Goal: Check status: Check status

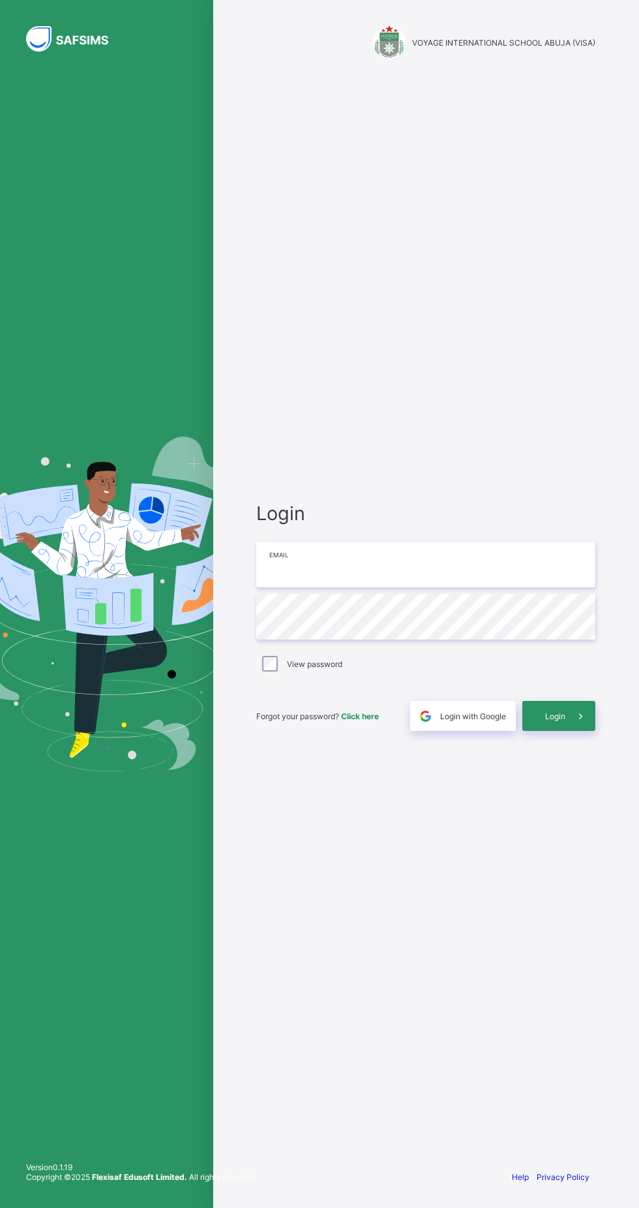
click at [466, 587] on input "email" at bounding box center [425, 564] width 339 height 46
type input "**********"
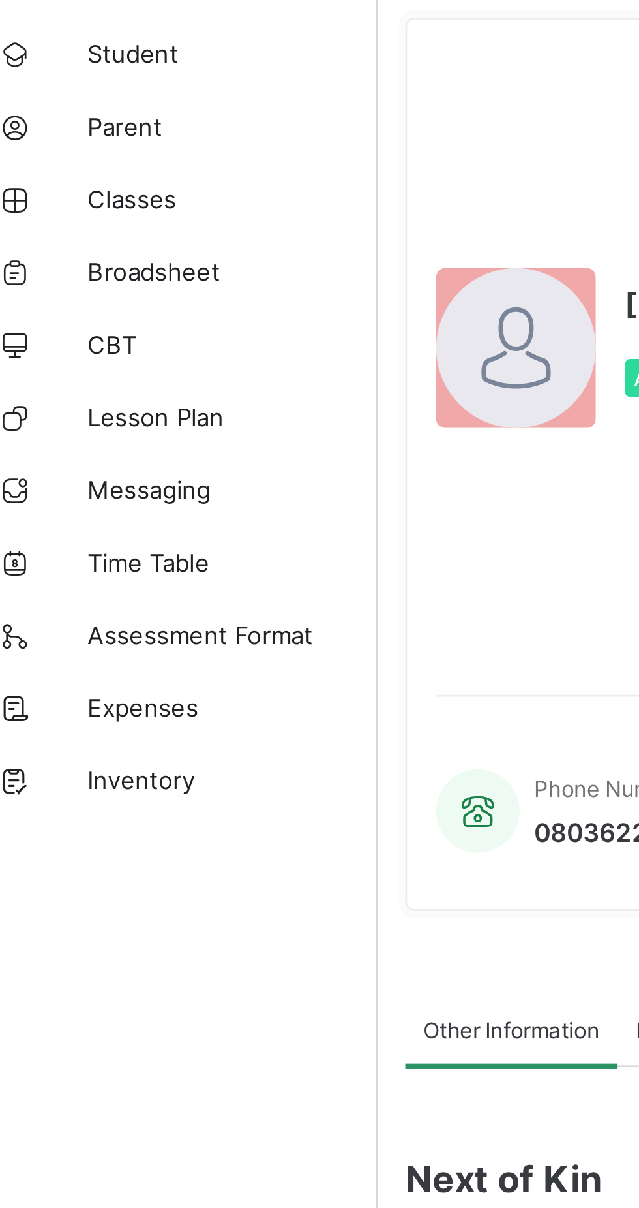
click at [70, 184] on span "Classes" at bounding box center [104, 182] width 104 height 10
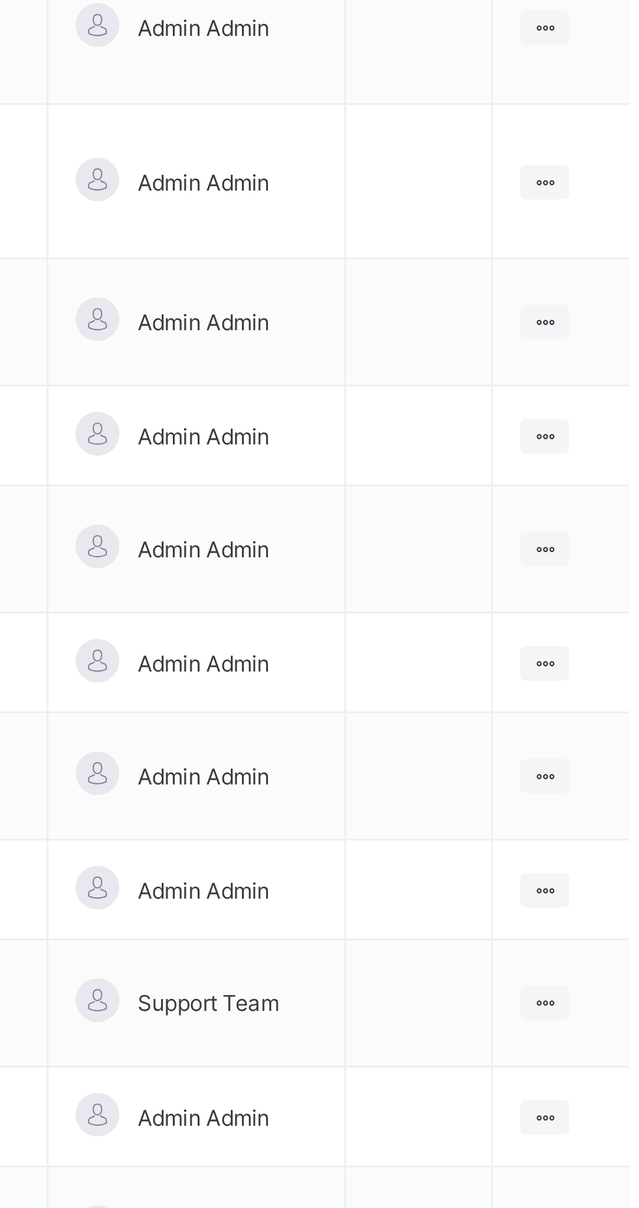
click at [589, 662] on icon at bounding box center [585, 667] width 11 height 10
click at [0, 0] on div "View Class" at bounding box center [0, 0] width 0 height 0
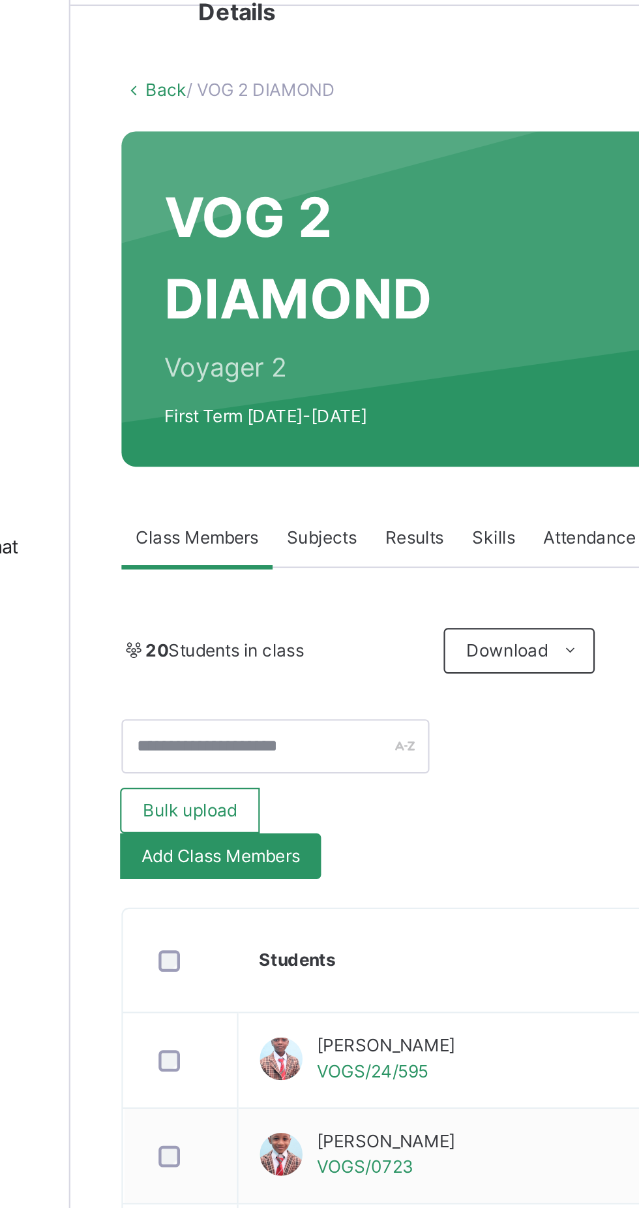
click at [275, 331] on span "Subjects" at bounding box center [272, 335] width 32 height 12
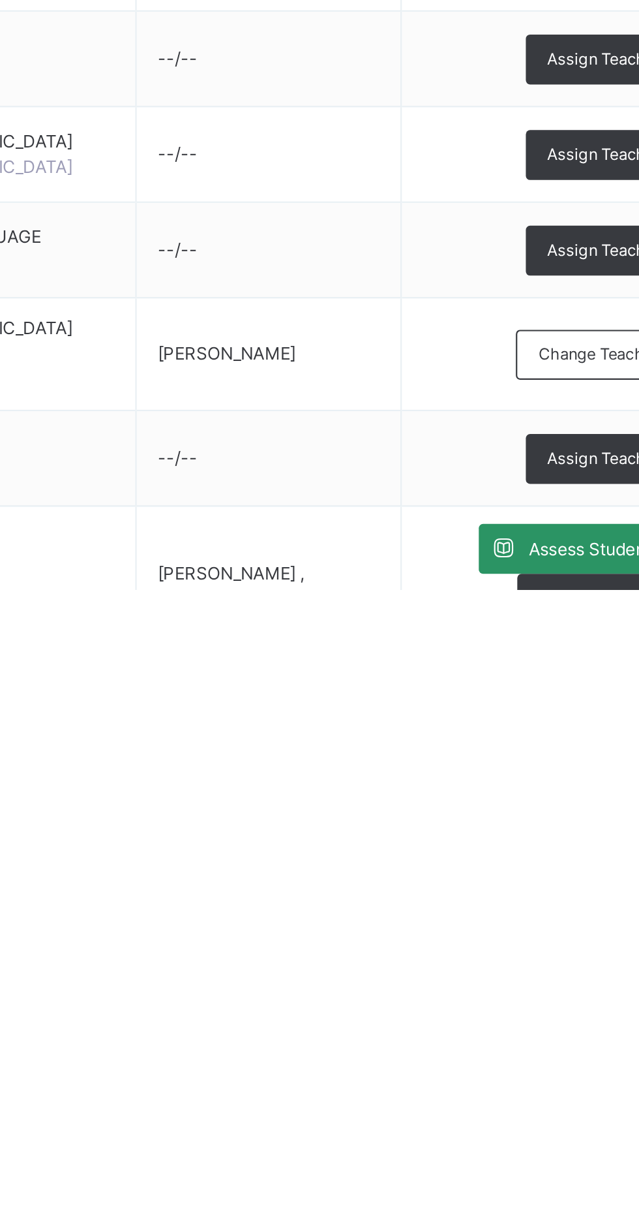
scroll to position [271, 0]
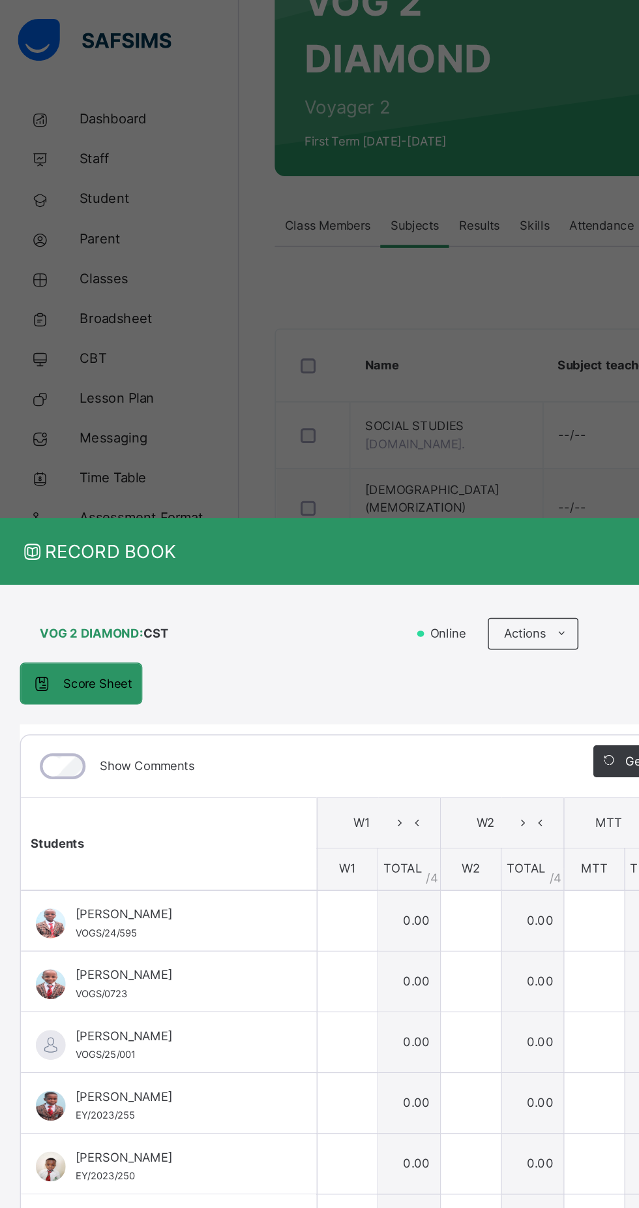
scroll to position [182, 0]
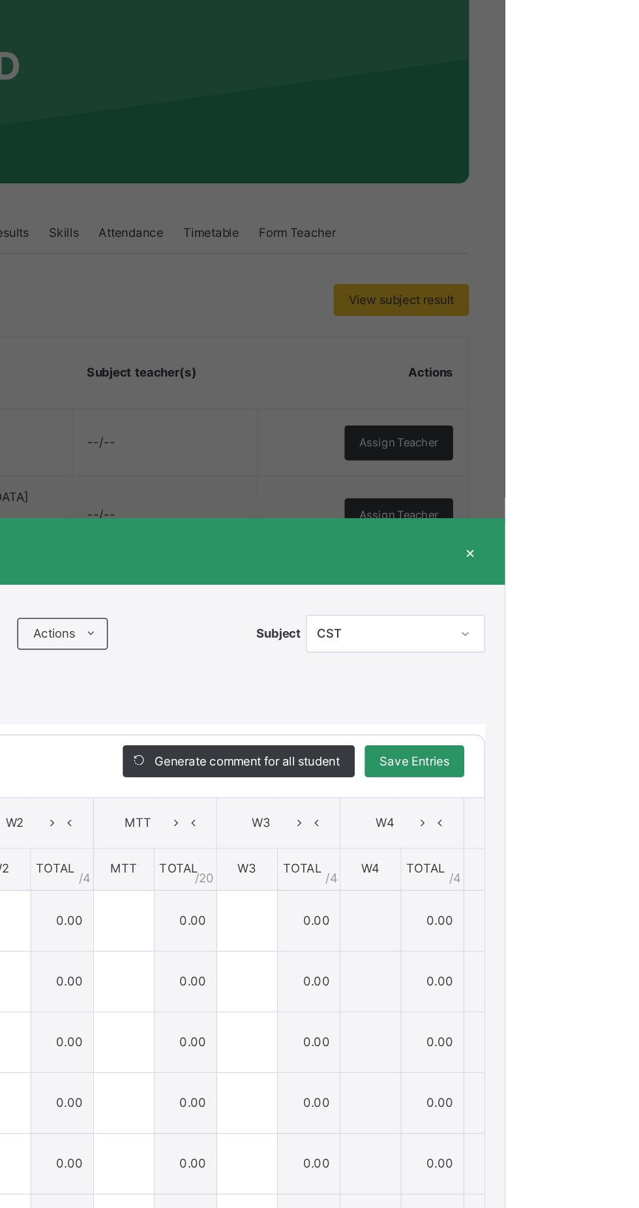
click at [626, 370] on div "×" at bounding box center [617, 361] width 20 height 18
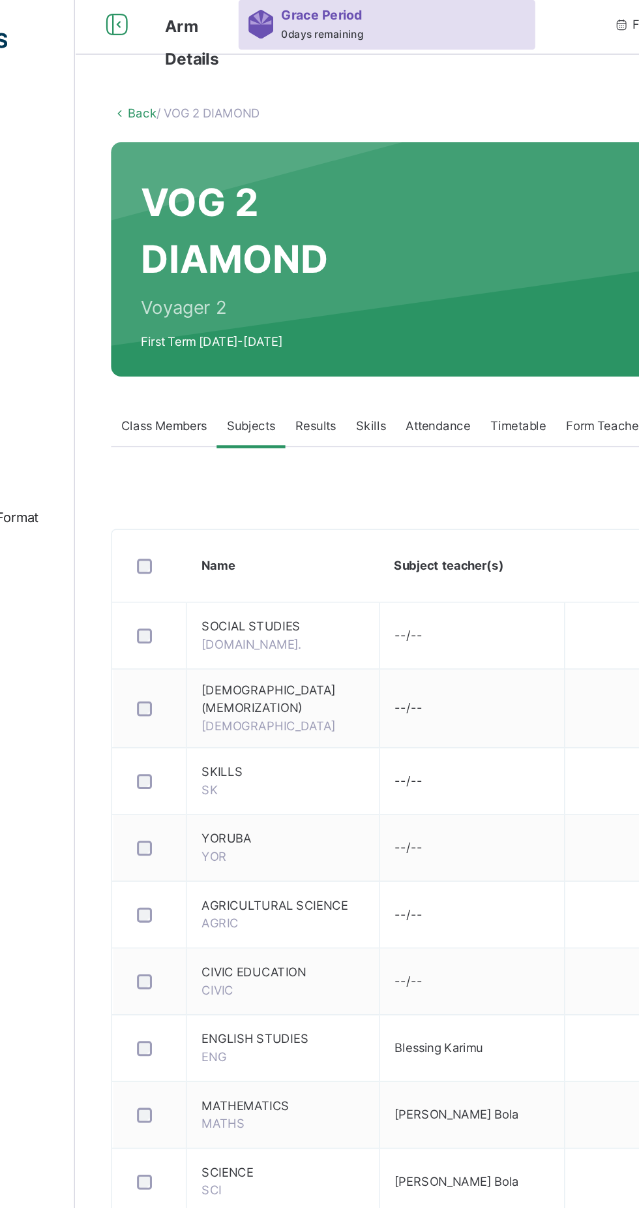
scroll to position [0, 0]
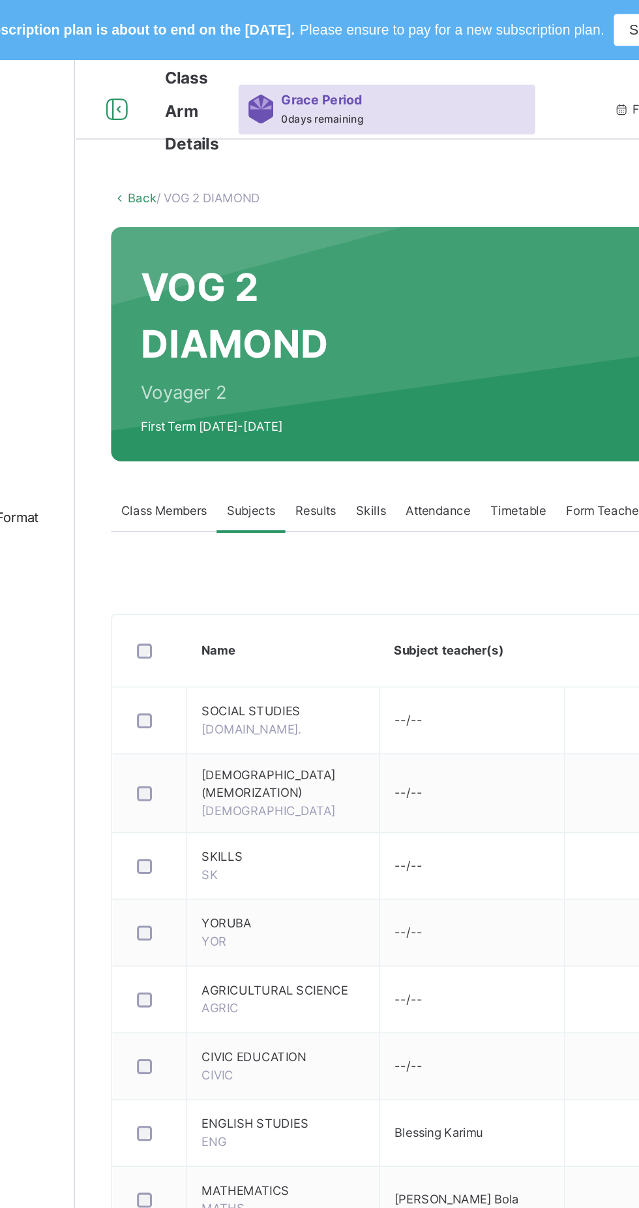
click at [319, 335] on span "Results" at bounding box center [314, 335] width 27 height 12
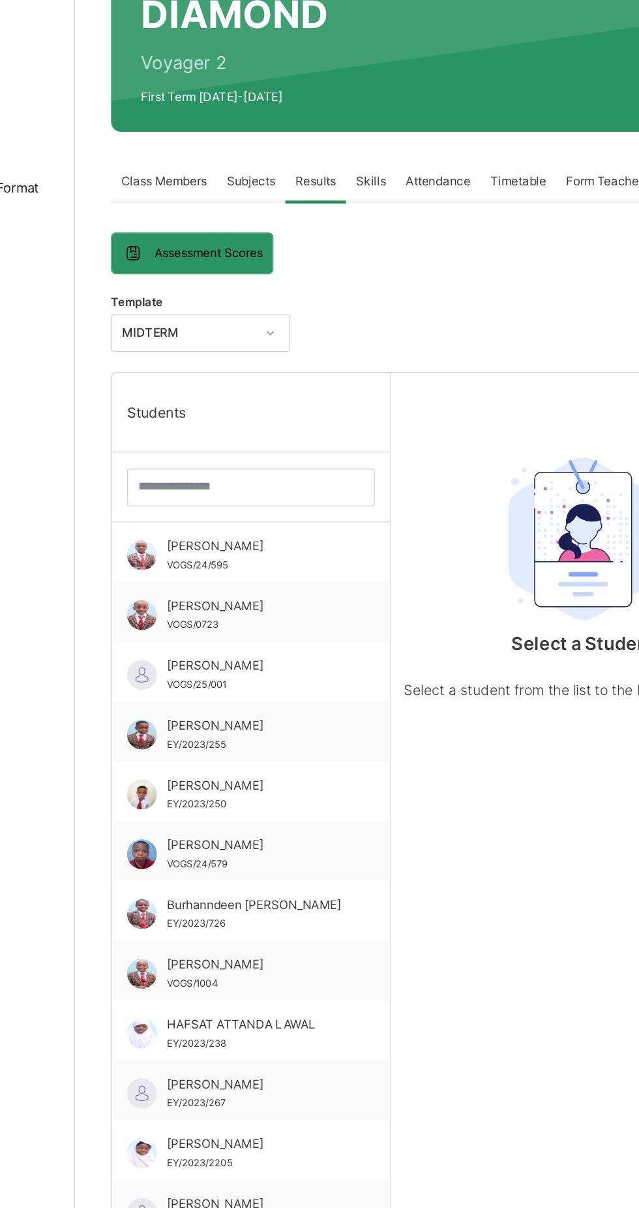
click at [245, 613] on span "[PERSON_NAME]" at bounding box center [275, 613] width 117 height 12
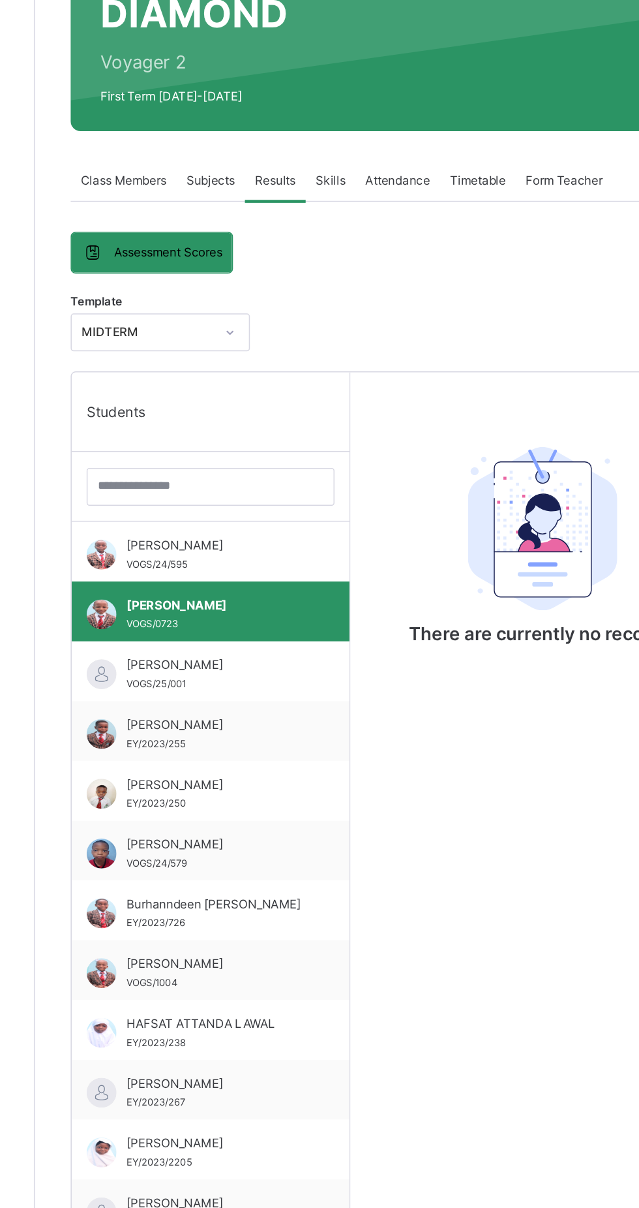
click at [239, 579] on div "[PERSON_NAME]/24/595" at bounding box center [275, 579] width 117 height 23
